Goal: Find specific fact

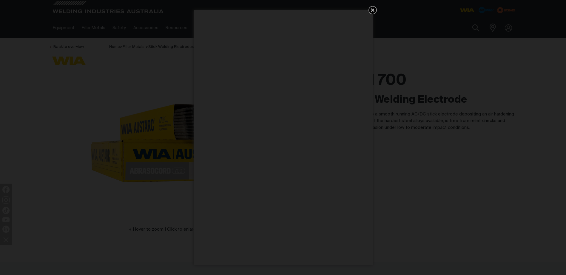
click at [374, 10] on icon "Get 5 WIA Welding Guides Free!" at bounding box center [372, 10] width 7 height 7
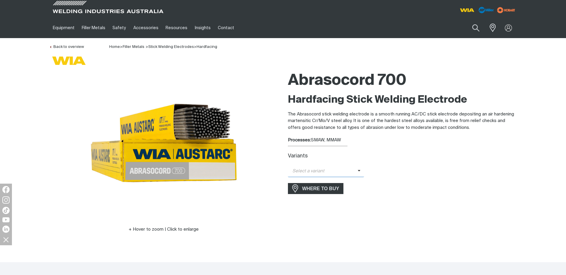
click at [361, 170] on span at bounding box center [360, 171] width 7 height 7
click at [339, 181] on span "Abrasocord 700 - 3.2mm" at bounding box center [326, 181] width 76 height 9
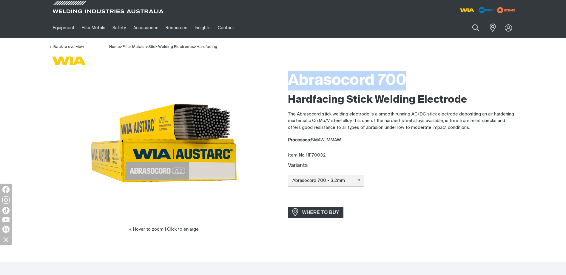
drag, startPoint x: 288, startPoint y: 78, endPoint x: 403, endPoint y: 78, distance: 115.1
click at [403, 78] on h1 "Abrasocord 700" at bounding box center [402, 80] width 229 height 19
drag, startPoint x: 403, startPoint y: 78, endPoint x: 371, endPoint y: 83, distance: 33.1
copy h1 "Abrasocord 700"
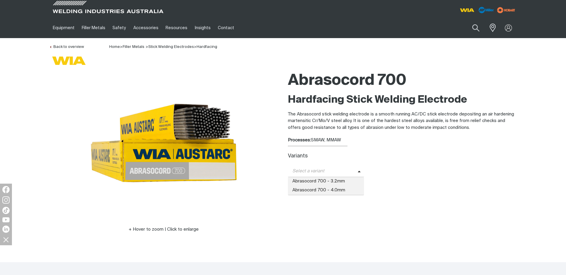
click at [360, 171] on span at bounding box center [360, 171] width 7 height 7
click at [339, 179] on span "Abrasocord 700 - 3.2mm" at bounding box center [326, 181] width 76 height 9
drag, startPoint x: 306, startPoint y: 155, endPoint x: 326, endPoint y: 155, distance: 19.4
click at [326, 155] on div "Item No. HF70032" at bounding box center [402, 155] width 229 height 7
drag, startPoint x: 326, startPoint y: 155, endPoint x: 321, endPoint y: 155, distance: 4.5
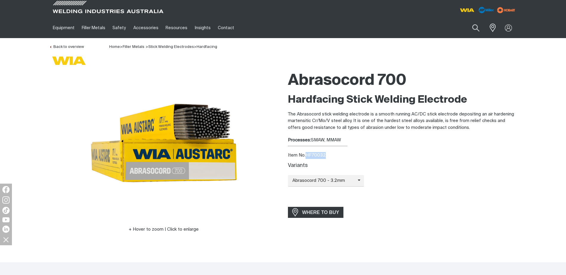
copy div "HF70032"
